Goal: Task Accomplishment & Management: Complete application form

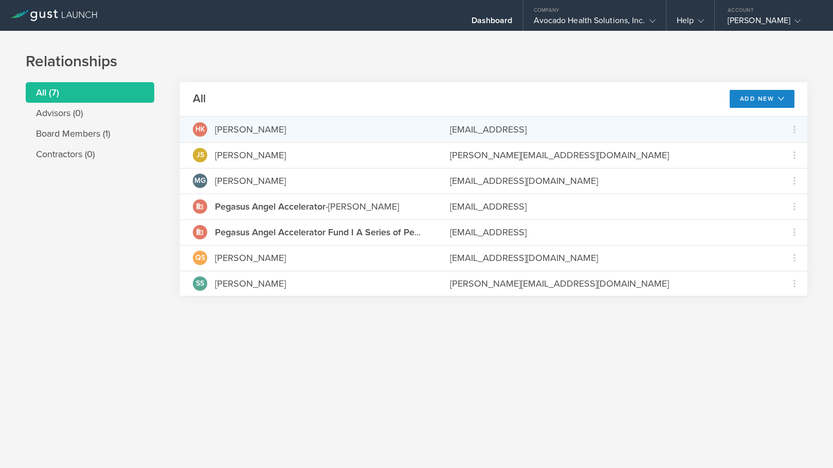
click at [246, 139] on div "HK [PERSON_NAME] [PERSON_NAME][EMAIL_ADDRESS] Grant Common Stock" at bounding box center [493, 130] width 627 height 26
click at [794, 130] on icon at bounding box center [794, 129] width 12 height 12
click at [780, 156] on div "Grant Common Stock" at bounding box center [762, 156] width 78 height 12
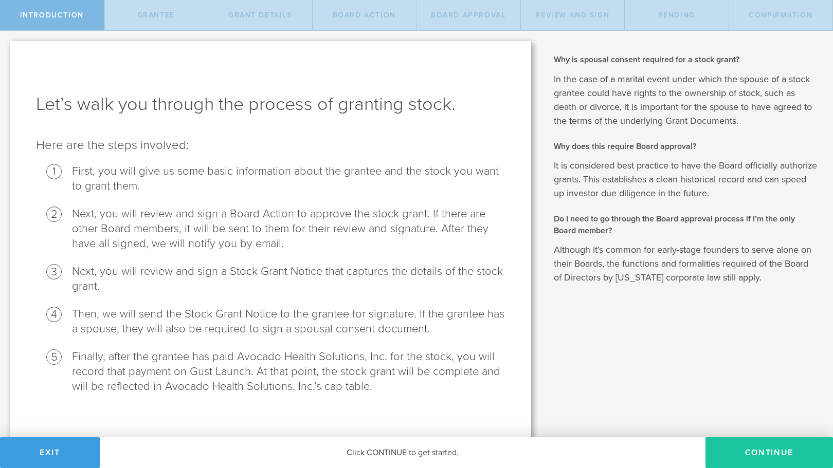
click at [750, 454] on button "Continue" at bounding box center [768, 452] width 127 height 31
radio input "true"
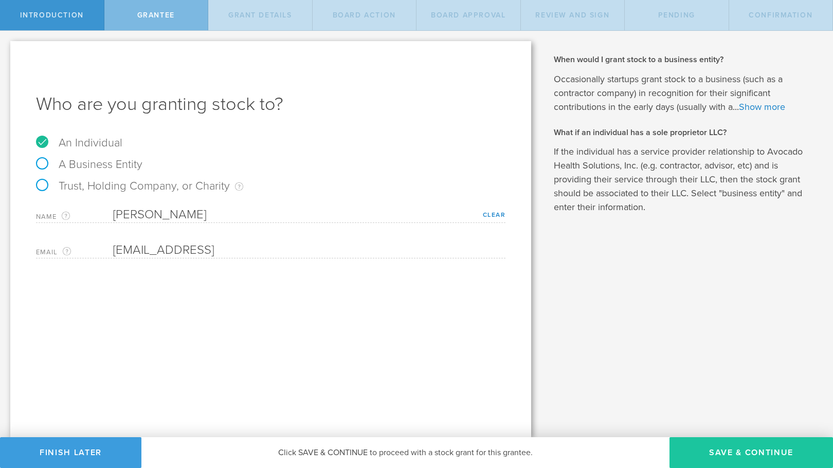
click at [740, 450] on button "Save & Continue" at bounding box center [750, 452] width 163 height 31
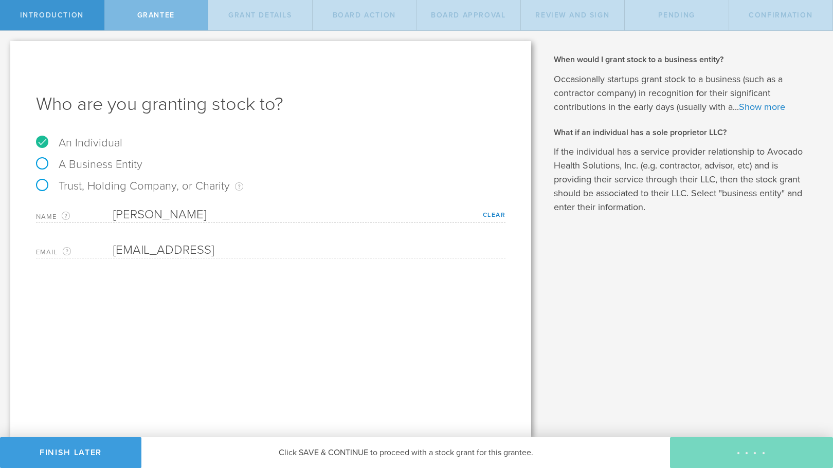
type input "48"
type input "12"
select select "none"
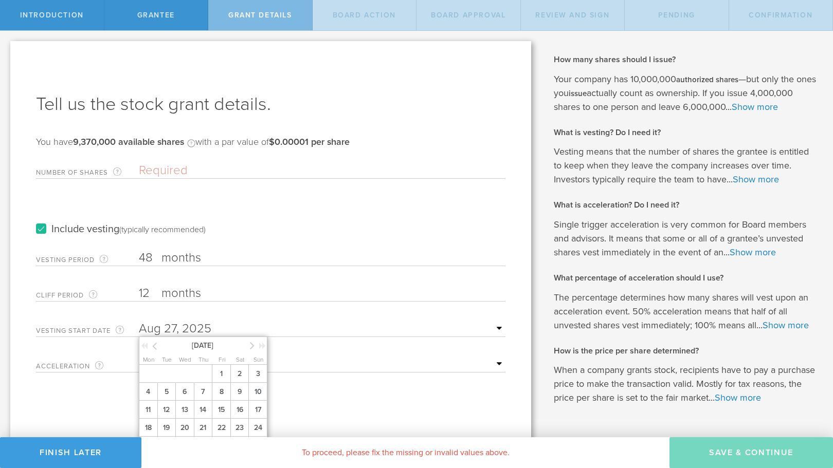
click at [447, 333] on input "text" at bounding box center [322, 328] width 366 height 15
click at [545, 143] on div "Why is spousal consent required for a stock grant? In the case of a marital eve…" at bounding box center [686, 248] width 291 height 435
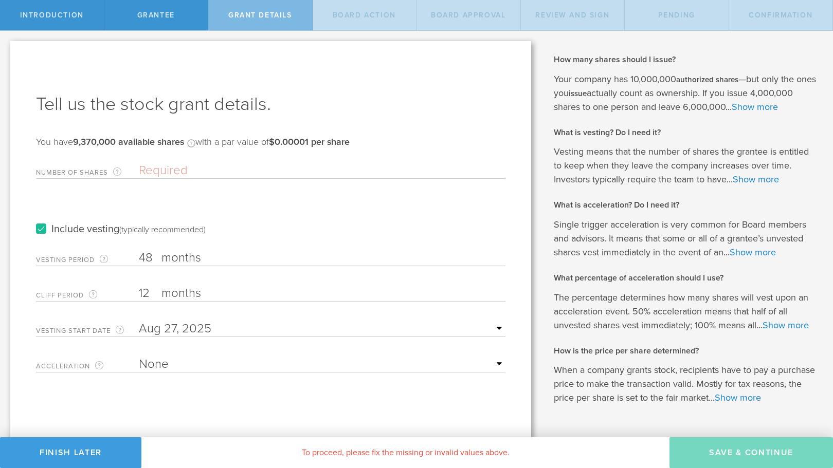
scroll to position [56, 0]
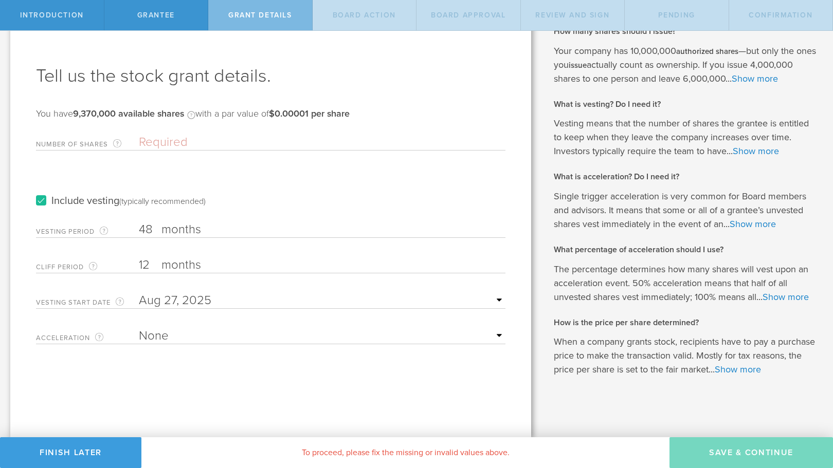
click at [414, 293] on input "text" at bounding box center [322, 300] width 366 height 15
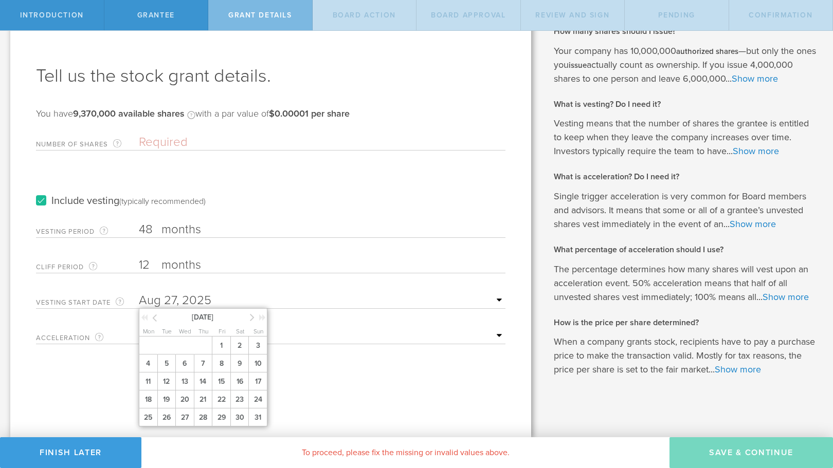
click at [156, 311] on icon at bounding box center [154, 317] width 5 height 13
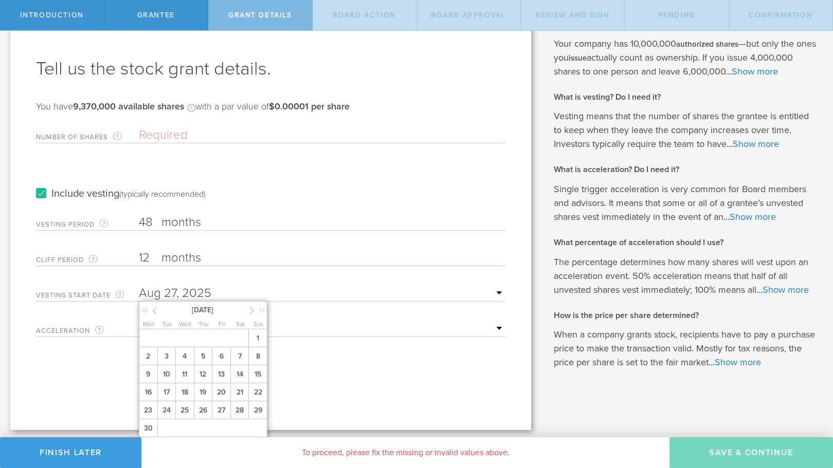
click at [156, 304] on icon at bounding box center [154, 310] width 5 height 13
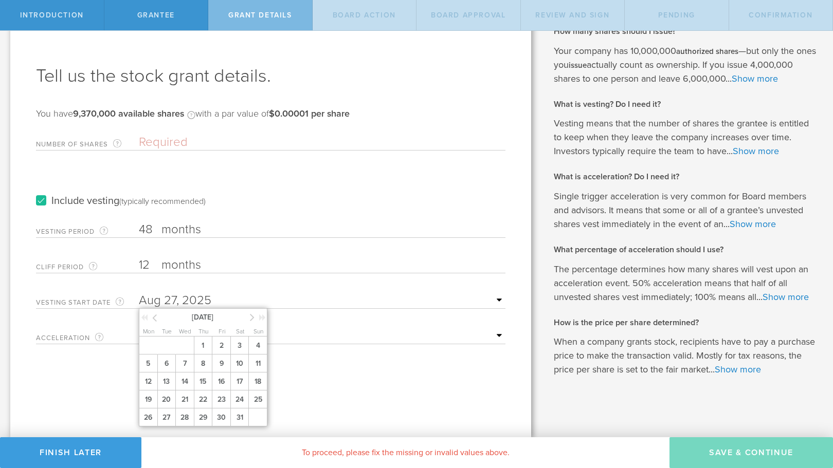
click at [156, 311] on icon at bounding box center [154, 317] width 5 height 13
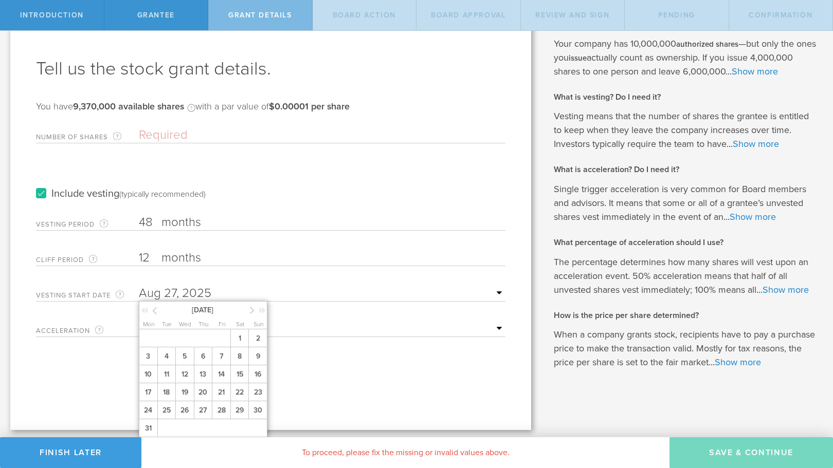
click at [156, 304] on icon at bounding box center [154, 310] width 5 height 13
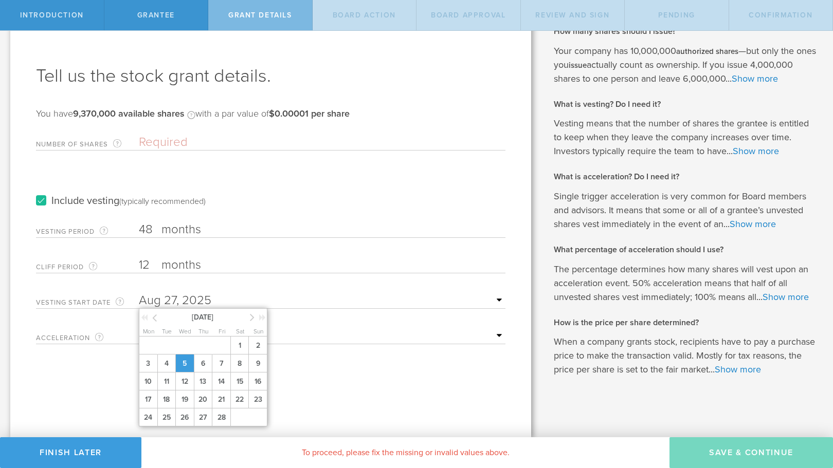
click at [180, 355] on span "5" at bounding box center [184, 364] width 19 height 18
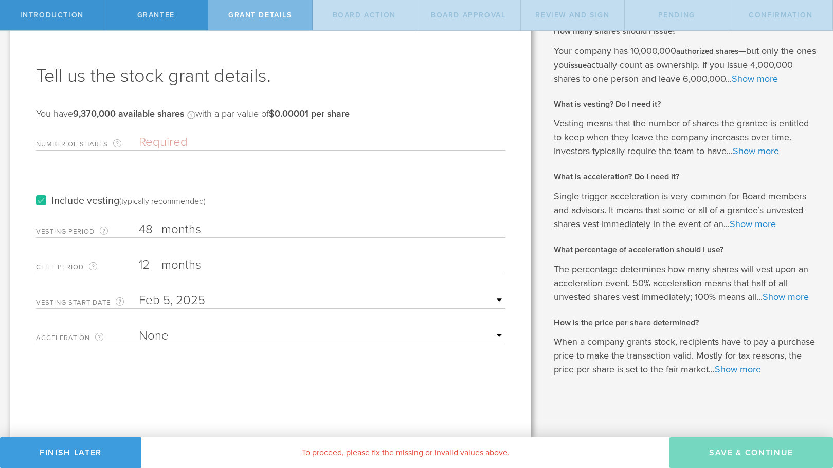
click at [236, 135] on input "Number of Shares The total amount of stock the company is granting to this reci…" at bounding box center [322, 142] width 366 height 15
paste input "5,010,000"
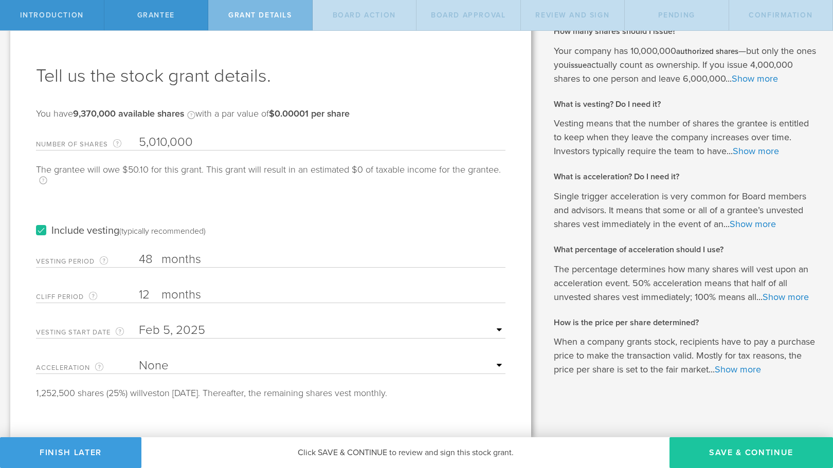
type input "5,010,000"
click at [731, 452] on button "Save & Continue" at bounding box center [750, 452] width 163 height 31
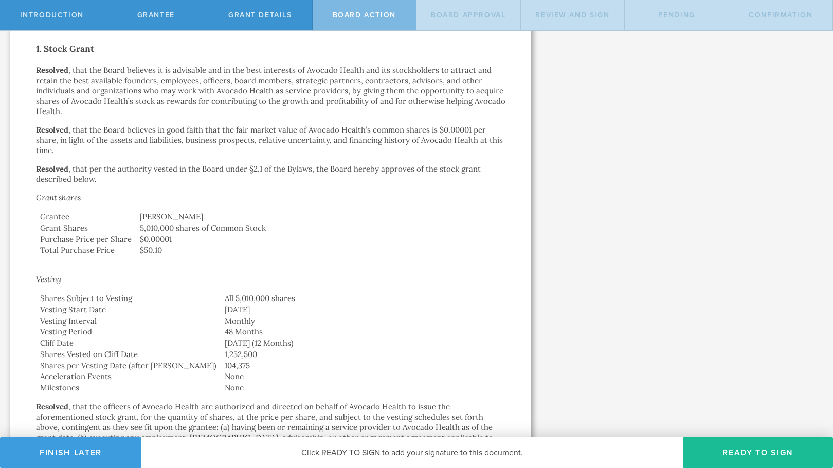
scroll to position [171, 0]
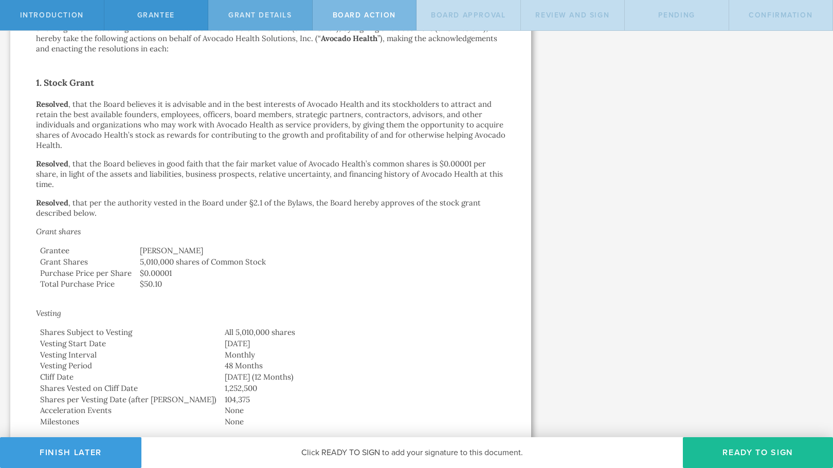
click at [266, 14] on span "Grant Details" at bounding box center [260, 15] width 64 height 9
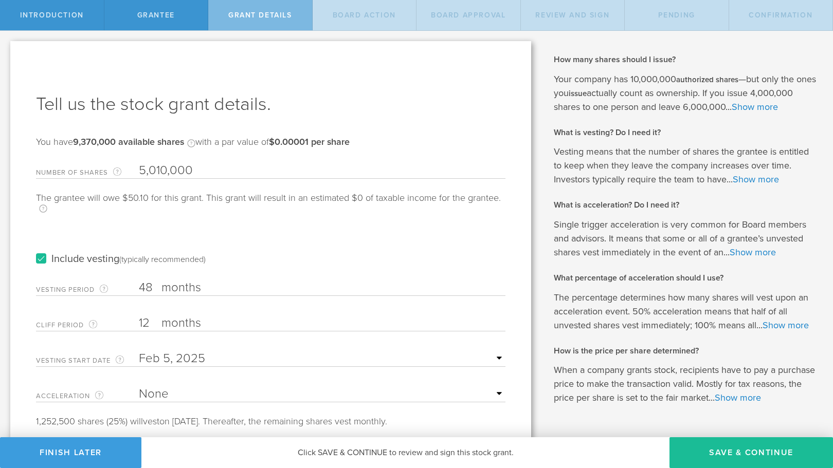
scroll to position [56, 0]
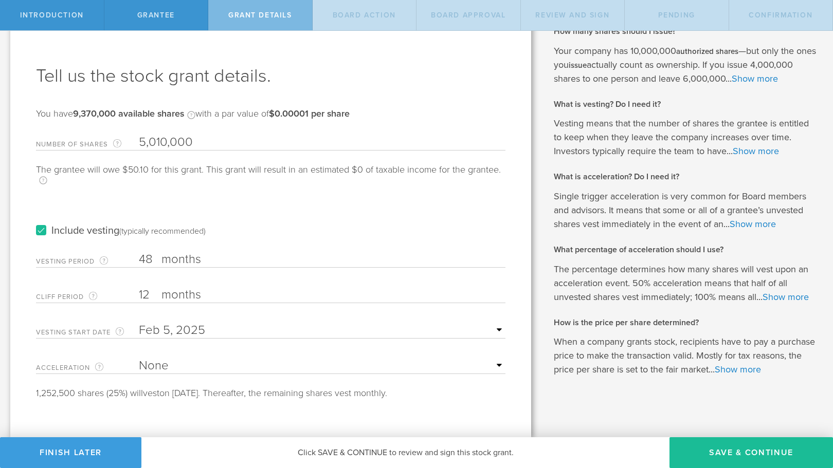
click at [223, 287] on label "months" at bounding box center [212, 295] width 103 height 17
click at [223, 287] on input "12" at bounding box center [322, 294] width 366 height 15
type input "1"
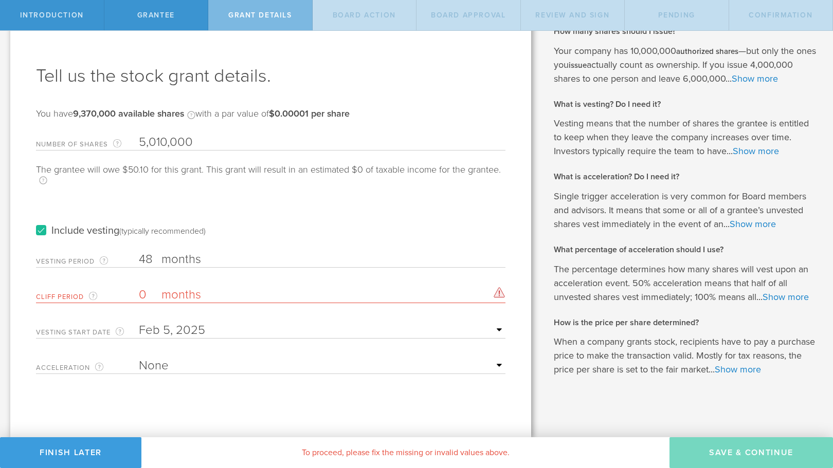
type input "0"
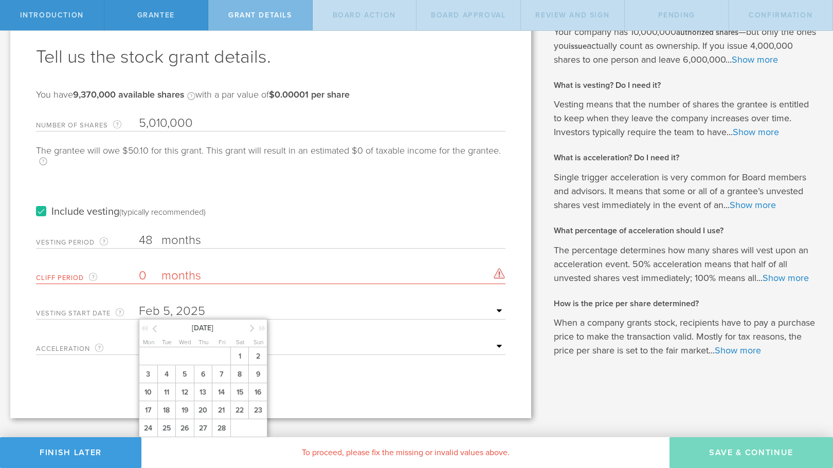
click at [303, 304] on input "text" at bounding box center [322, 311] width 366 height 15
click at [148, 268] on input "0" at bounding box center [322, 275] width 366 height 15
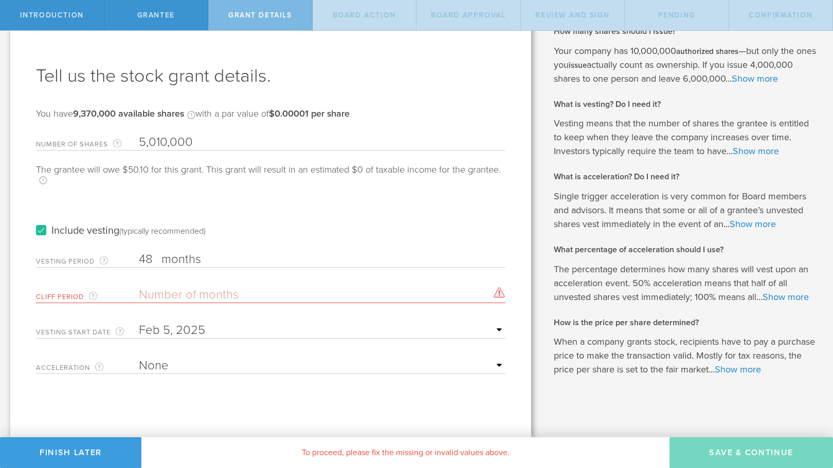
type input "1"
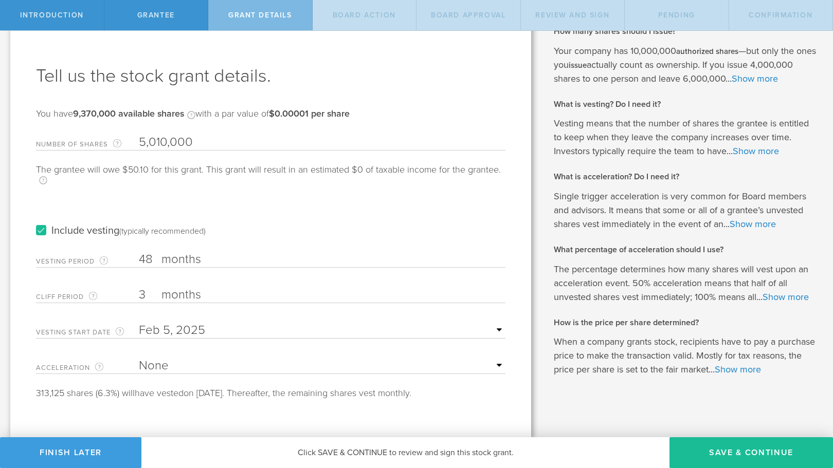
type input "3"
click at [353, 397] on div "Tell us the stock grant details. You have 9,370,000 available shares Available …" at bounding box center [270, 225] width 521 height 425
click at [147, 287] on input "3" at bounding box center [322, 294] width 366 height 15
type input "6"
click at [418, 358] on select "None Single Trigger Double Trigger" at bounding box center [322, 365] width 366 height 15
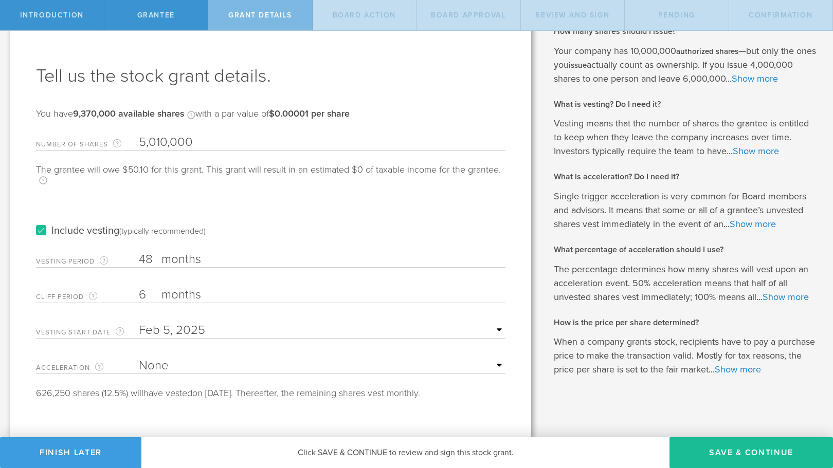
click at [418, 358] on select "None Single Trigger Double Trigger" at bounding box center [322, 365] width 366 height 15
click at [146, 287] on input "6" at bounding box center [322, 294] width 366 height 15
type input "1"
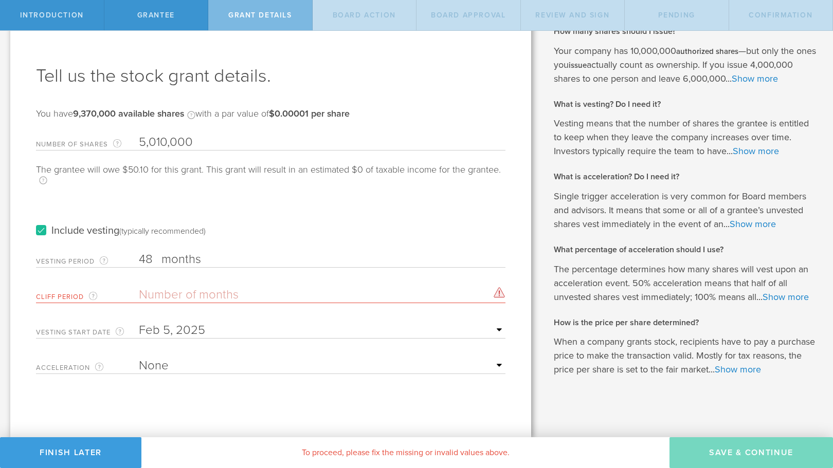
type input "6"
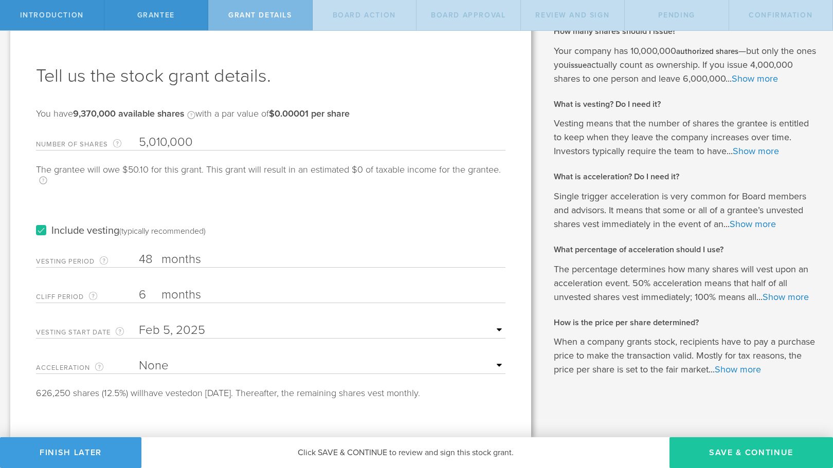
click at [724, 449] on button "Save & Continue" at bounding box center [750, 452] width 163 height 31
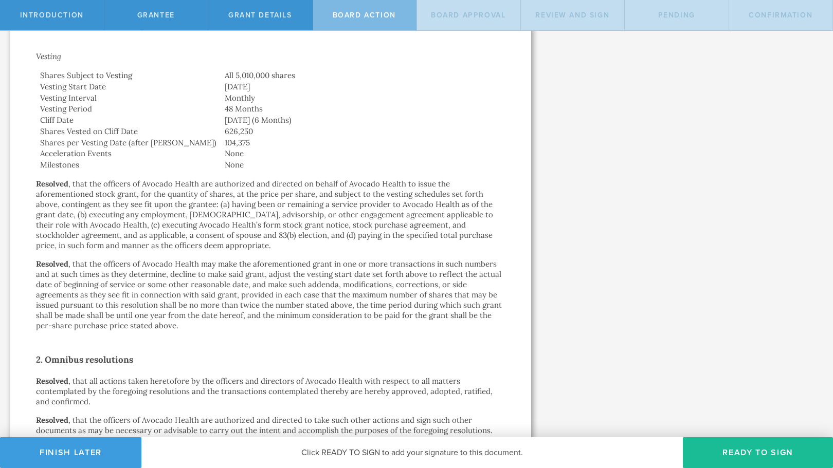
scroll to position [0, 0]
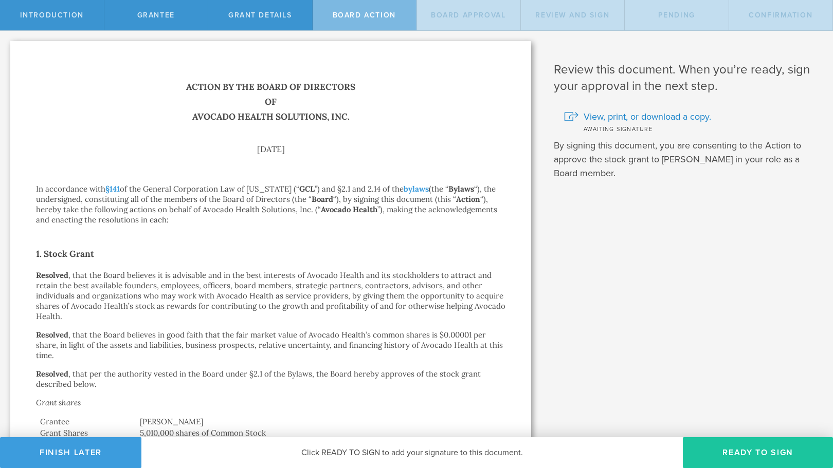
click at [747, 457] on button "Ready to Sign" at bounding box center [758, 452] width 150 height 31
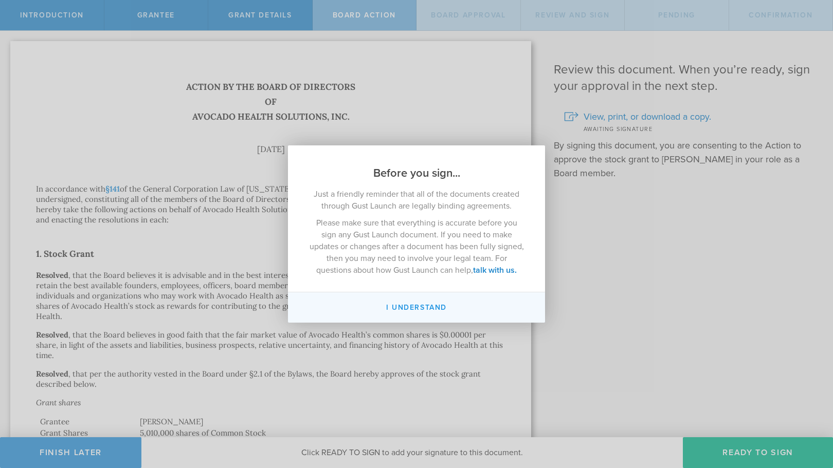
click at [405, 311] on button "I understand" at bounding box center [416, 307] width 257 height 30
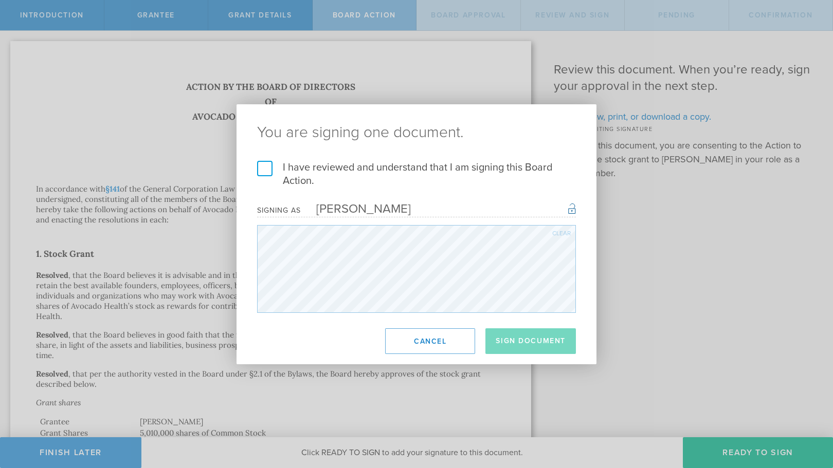
click at [568, 233] on div "Clear" at bounding box center [561, 233] width 19 height 6
click at [566, 233] on div "Clear" at bounding box center [561, 233] width 19 height 6
click at [270, 163] on label "I have reviewed and understand that I am signing this Board Action." at bounding box center [416, 174] width 319 height 27
click at [0, 0] on input "I have reviewed and understand that I am signing this Board Action." at bounding box center [0, 0] width 0 height 0
click at [560, 338] on button "Sign Document" at bounding box center [530, 341] width 90 height 26
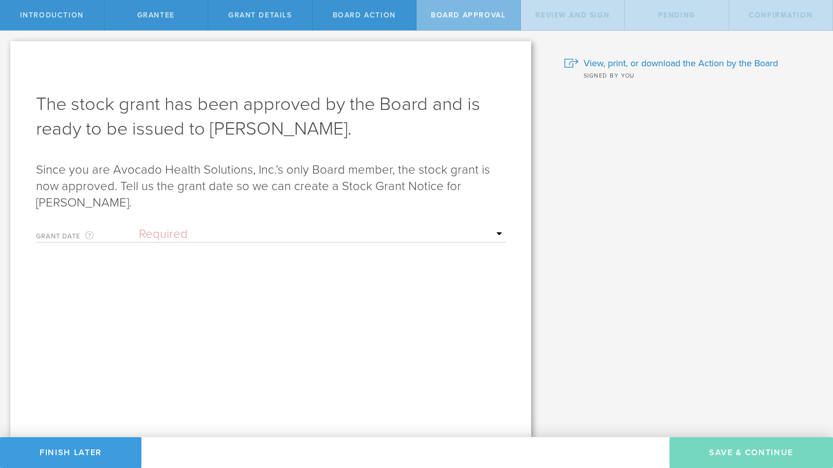
click at [340, 236] on select "Required Upon grantee's signature A specific date" at bounding box center [322, 234] width 366 height 15
select select "uponGranteeSignature"
click at [139, 227] on select "Required Upon grantee's signature A specific date" at bounding box center [322, 234] width 366 height 15
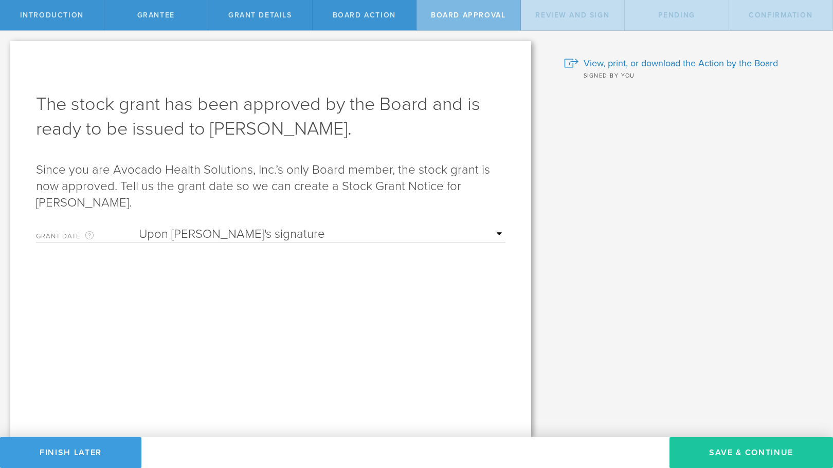
click at [776, 453] on button "Save & Continue" at bounding box center [750, 452] width 163 height 31
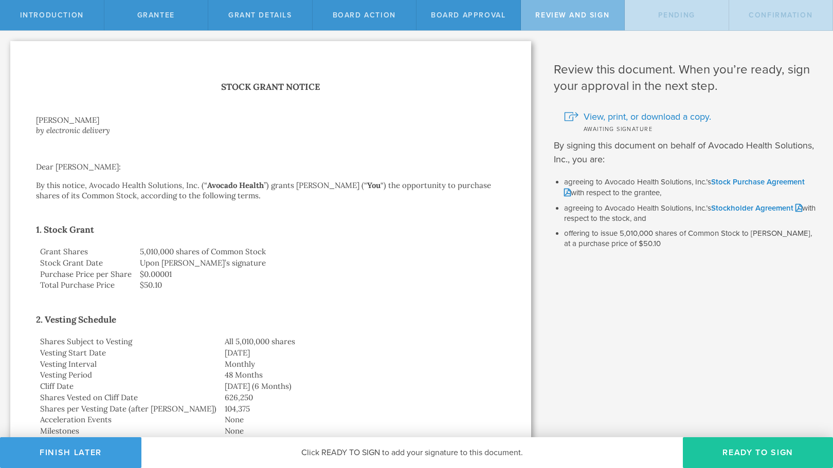
click at [746, 451] on button "Ready to Sign" at bounding box center [758, 452] width 150 height 31
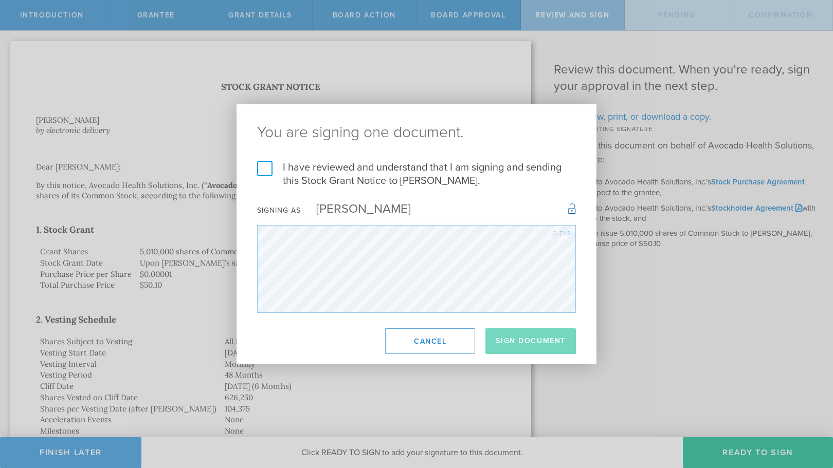
click at [259, 169] on label "I have reviewed and understand that I am signing and sending this Stock Grant N…" at bounding box center [416, 174] width 319 height 27
click at [0, 0] on input "I have reviewed and understand that I am signing and sending this Stock Grant N…" at bounding box center [0, 0] width 0 height 0
click at [536, 348] on button "Sign Document" at bounding box center [530, 341] width 90 height 26
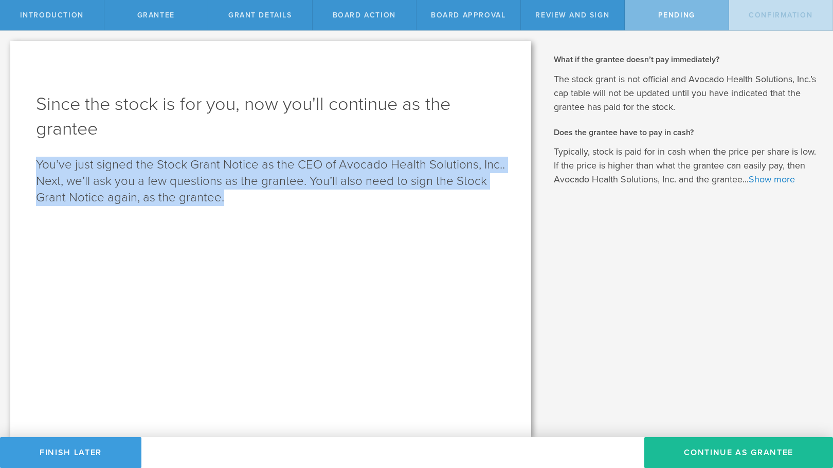
drag, startPoint x: 38, startPoint y: 167, endPoint x: 476, endPoint y: 201, distance: 440.2
click at [476, 201] on p "You’ve just signed the Stock Grant Notice as the CEO of Avocado Health Solution…" at bounding box center [270, 181] width 469 height 49
click at [132, 183] on p "You’ve just signed the Stock Grant Notice as the CEO of Avocado Health Solution…" at bounding box center [270, 181] width 469 height 49
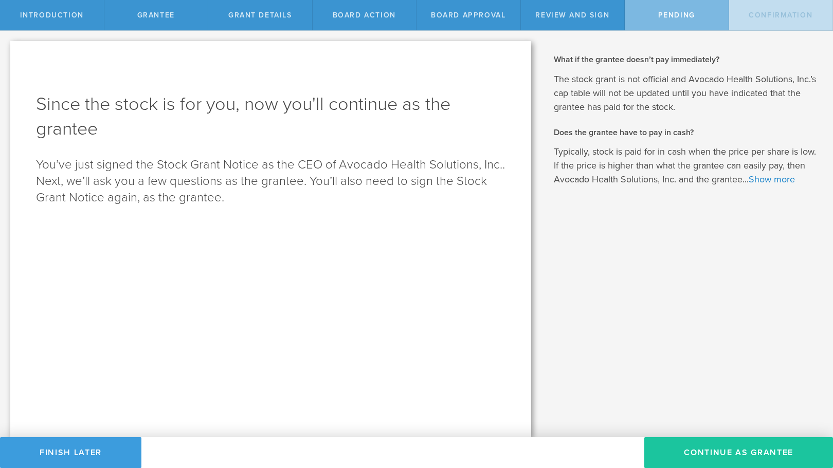
click at [704, 456] on button "Continue as Grantee" at bounding box center [738, 452] width 189 height 31
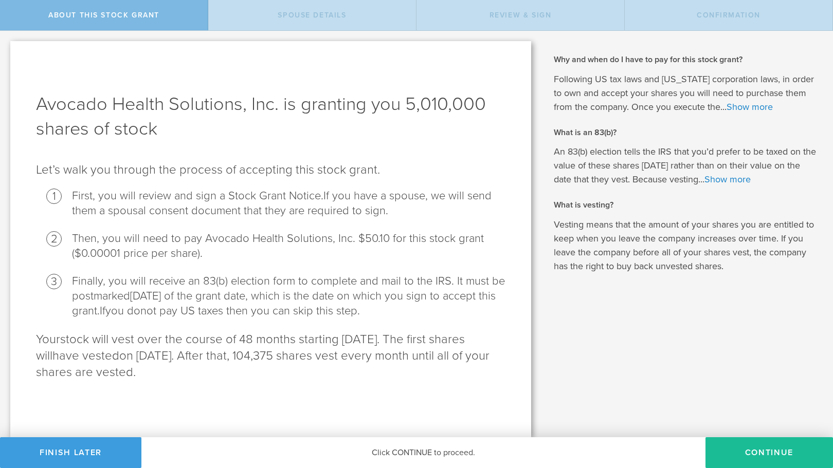
drag, startPoint x: 229, startPoint y: 340, endPoint x: 279, endPoint y: 369, distance: 57.6
click at [279, 369] on p "Your stock will vest over the course of 48 months starting [DATE]. The first sh…" at bounding box center [270, 355] width 469 height 49
click at [280, 369] on p "Your stock will vest over the course of 48 months starting [DATE]. The first sh…" at bounding box center [270, 355] width 469 height 49
click at [780, 454] on button "CONTINUE" at bounding box center [768, 452] width 127 height 31
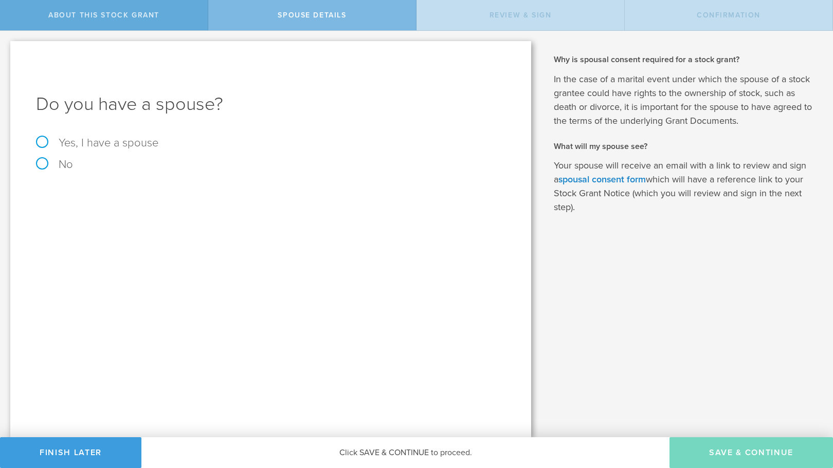
click at [138, 22] on div "About this stock grant" at bounding box center [104, 15] width 208 height 30
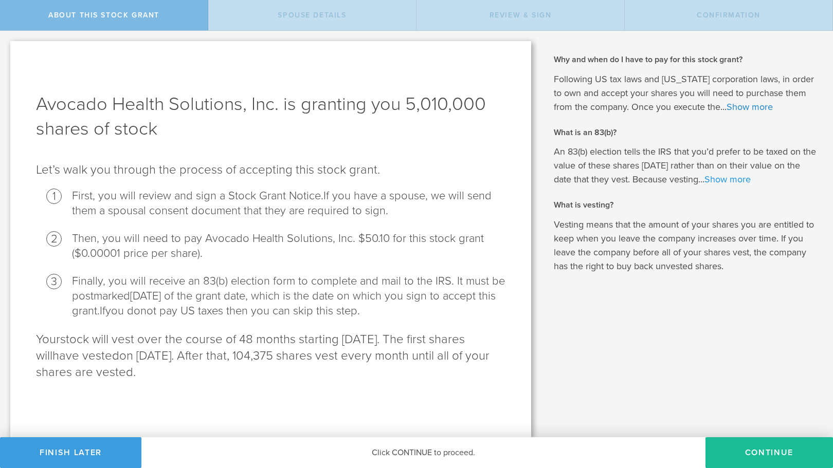
click at [722, 180] on link "Show more" at bounding box center [727, 179] width 46 height 11
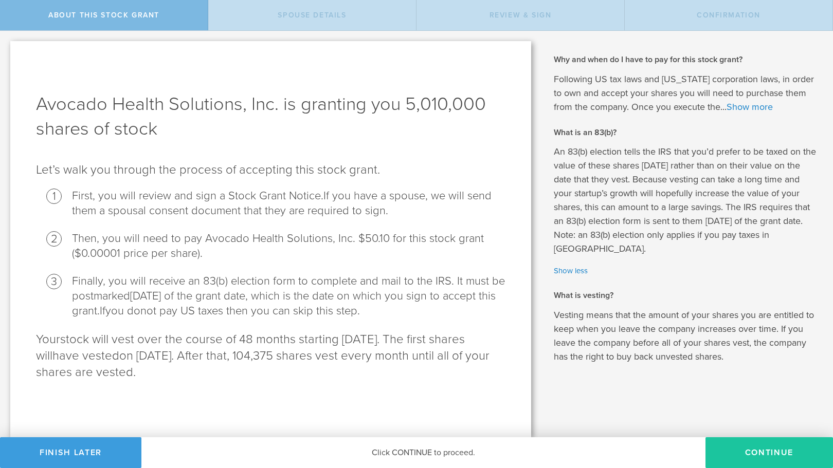
click at [747, 456] on button "CONTINUE" at bounding box center [768, 452] width 127 height 31
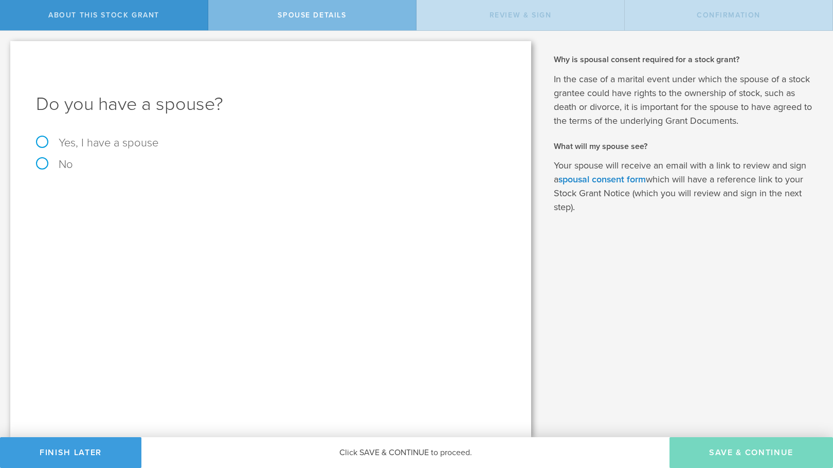
click at [84, 147] on label "Yes, I have a spouse" at bounding box center [270, 142] width 469 height 11
click at [7, 47] on input "Yes, I have a spouse" at bounding box center [3, 39] width 7 height 16
radio input "true"
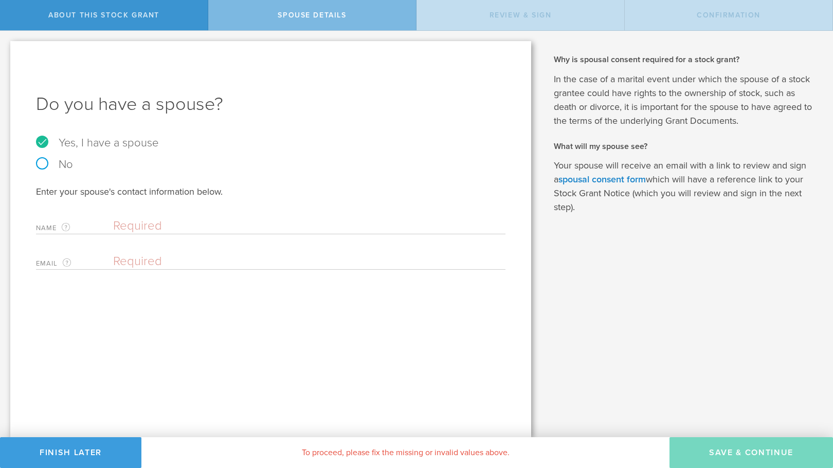
click at [171, 229] on input "text" at bounding box center [306, 225] width 387 height 15
type input "Cristina Bernardo Kullberg"
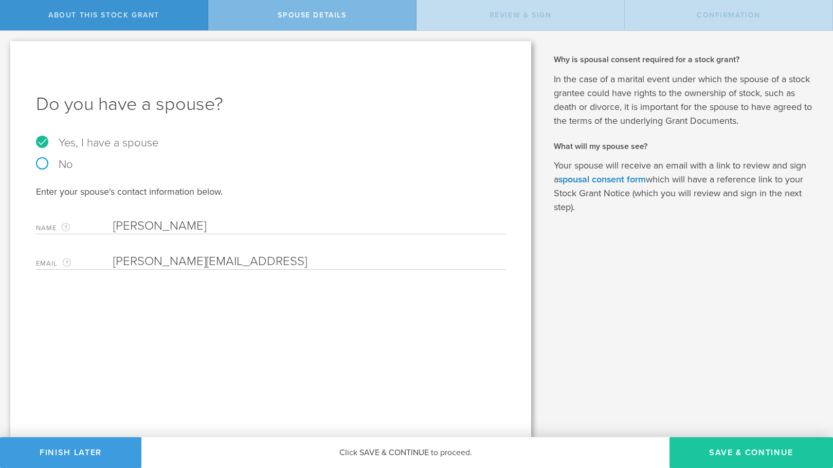
type input "cristina@avocadohealth.ai"
click at [741, 454] on button "Save & Continue" at bounding box center [750, 452] width 163 height 31
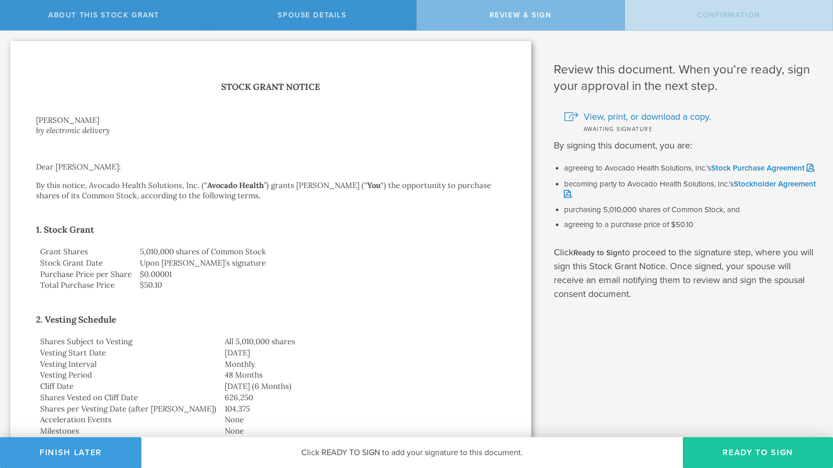
click at [743, 457] on button "Ready to Sign" at bounding box center [758, 452] width 150 height 31
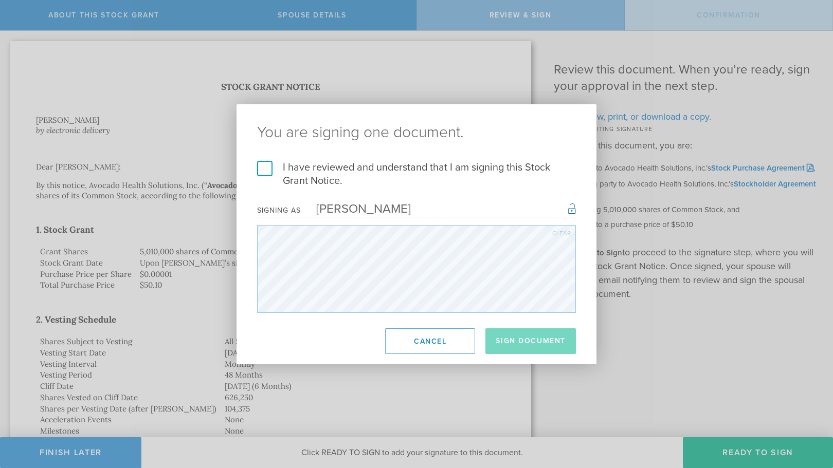
click at [262, 169] on label "I have reviewed and understand that I am signing this Stock Grant Notice." at bounding box center [416, 174] width 319 height 27
click at [0, 0] on input "I have reviewed and understand that I am signing this Stock Grant Notice." at bounding box center [0, 0] width 0 height 0
click at [550, 342] on button "Sign Document" at bounding box center [530, 341] width 90 height 26
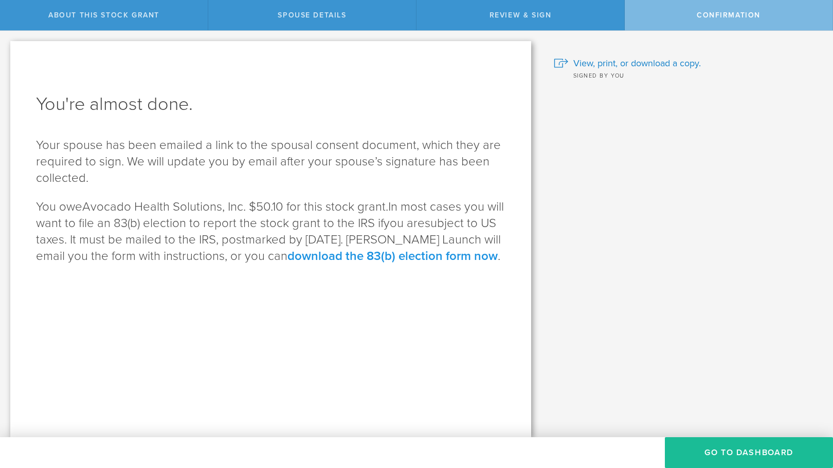
click at [430, 257] on link "download the 83(b) election form now" at bounding box center [392, 256] width 210 height 15
